Goal: Task Accomplishment & Management: Complete application form

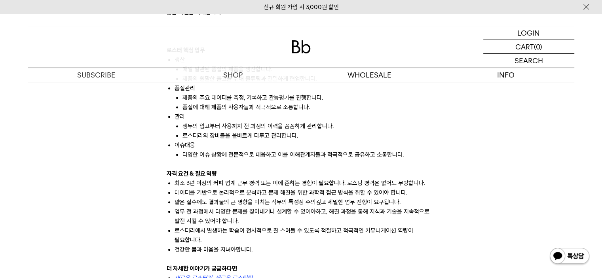
scroll to position [574, 0]
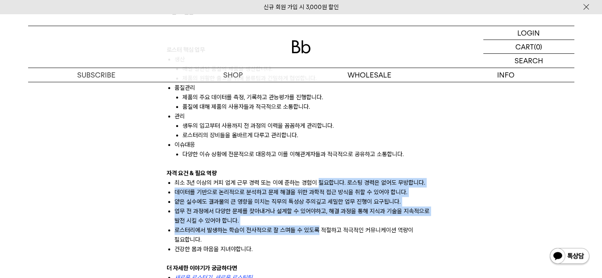
drag, startPoint x: 316, startPoint y: 182, endPoint x: 315, endPoint y: 234, distance: 51.8
click at [315, 234] on ul "최소 3년 이상의 커피 업계 근무 경력 또는 이에 준하는 경험이 필요합니다. 로스팅 경력은 없어도 무방합니다. 데이터를 기반으로 논리적으로 분…" at bounding box center [301, 216] width 269 height 76
click at [315, 234] on li "로스터리에서 발생하는 학습이 전사적으로 잘 스며들 수 있도록 적절하고 적극적인 커뮤니케이션 역량이 필요합니다." at bounding box center [304, 234] width 261 height 19
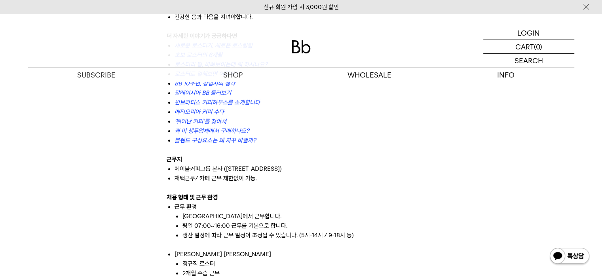
scroll to position [808, 0]
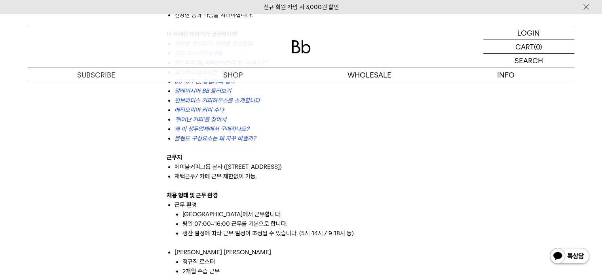
drag, startPoint x: 214, startPoint y: 162, endPoint x: 254, endPoint y: 175, distance: 42.5
click at [254, 175] on ul "에이블커피그룹 본사 ([STREET_ADDRESS]) 재택근무/ 카페 근무 제한없이 가능." at bounding box center [301, 171] width 269 height 19
drag, startPoint x: 254, startPoint y: 175, endPoint x: 199, endPoint y: 164, distance: 56.9
click at [199, 164] on ul "에이블커피그룹 본사 ([STREET_ADDRESS]) 재택근무/ 카페 근무 제한없이 가능." at bounding box center [301, 171] width 269 height 19
click at [199, 164] on li "에이블커피그룹 본사 ([STREET_ADDRESS])" at bounding box center [304, 166] width 261 height 9
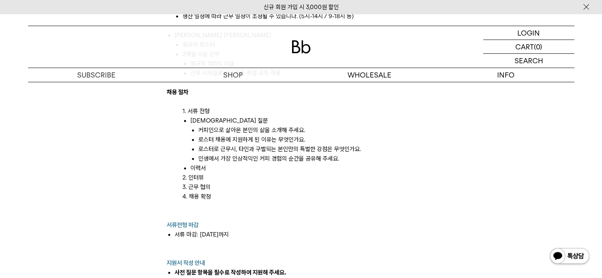
scroll to position [1026, 0]
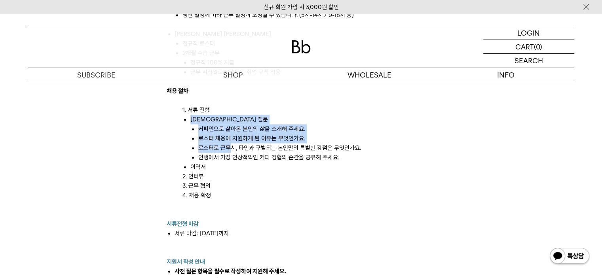
drag, startPoint x: 225, startPoint y: 112, endPoint x: 230, endPoint y: 165, distance: 53.6
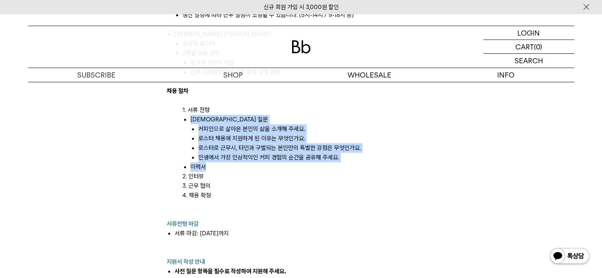
click at [230, 165] on li "이력서" at bounding box center [312, 166] width 245 height 9
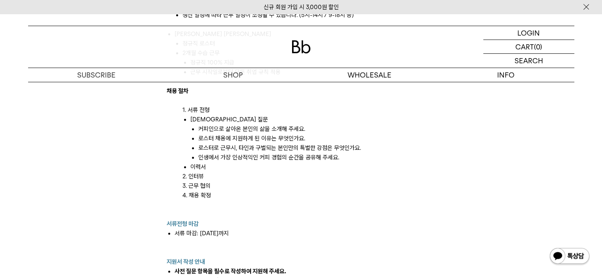
click at [230, 165] on li "이력서" at bounding box center [312, 166] width 245 height 9
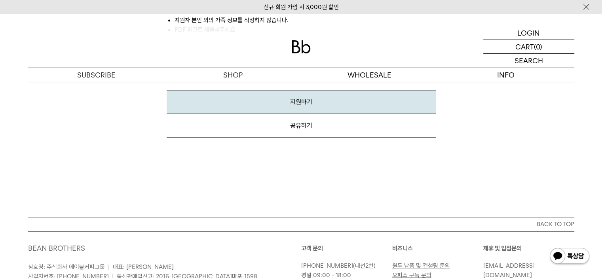
scroll to position [1385, 0]
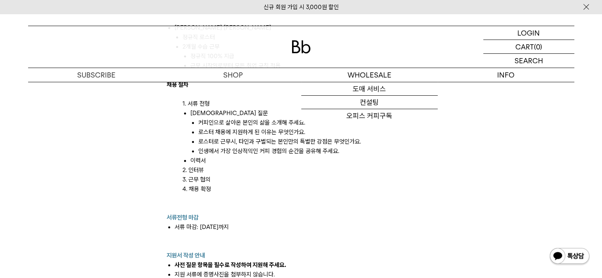
scroll to position [1032, 0]
